Goal: Transaction & Acquisition: Subscribe to service/newsletter

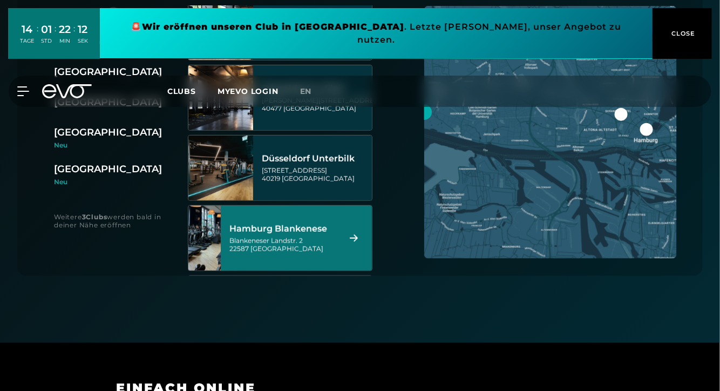
scroll to position [165, 0]
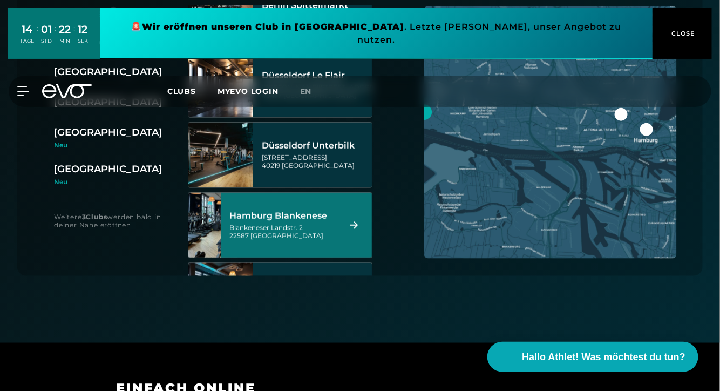
click at [332, 223] on div "Blankeneser Landstr. 2 22587 [GEOGRAPHIC_DATA]" at bounding box center [283, 231] width 108 height 16
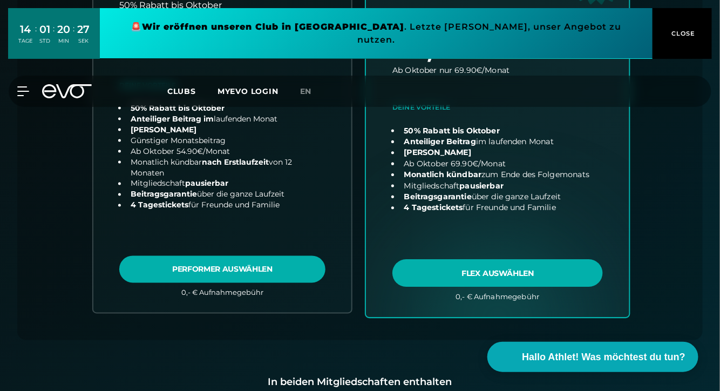
scroll to position [482, 0]
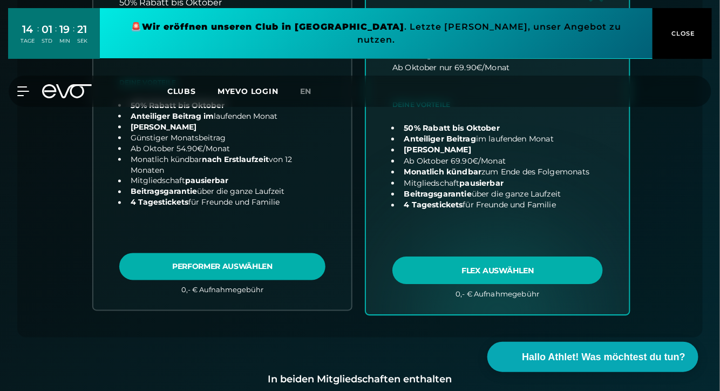
click at [439, 210] on link "choose plan" at bounding box center [497, 101] width 263 height 425
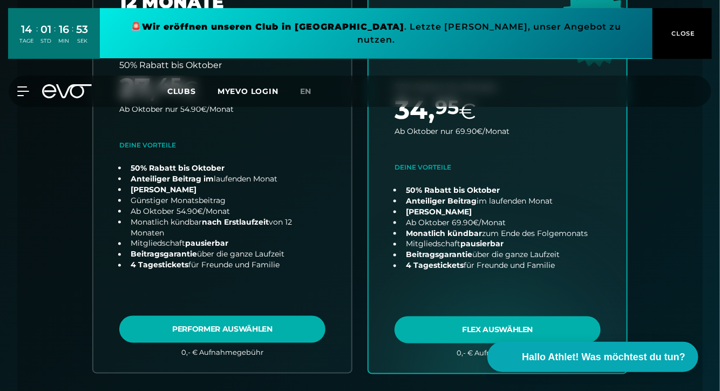
scroll to position [413, 0]
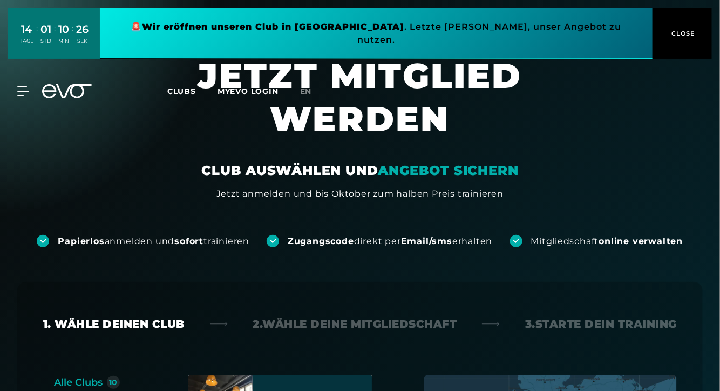
click at [28, 76] on div "MyEVO Login Über EVO Mitgliedschaften Probetraining TAGESPASS EVO Studios Düsse…" at bounding box center [360, 91] width 716 height 31
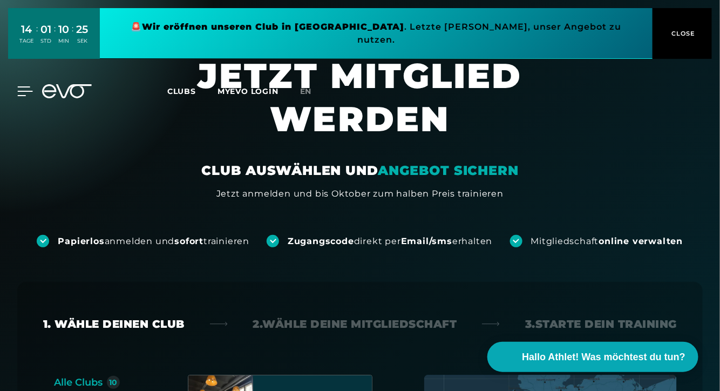
click at [24, 86] on icon at bounding box center [25, 91] width 16 height 10
